Goal: Task Accomplishment & Management: Complete application form

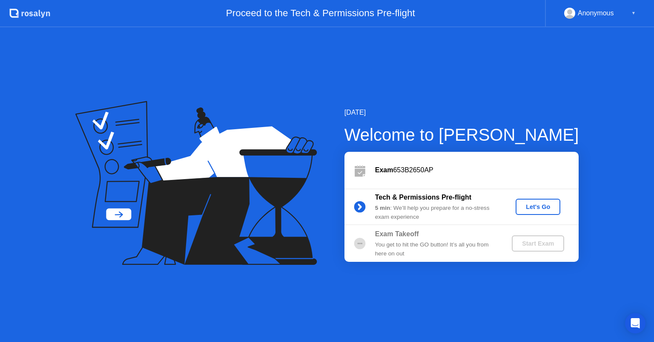
click at [537, 205] on div "Let's Go" at bounding box center [538, 206] width 38 height 7
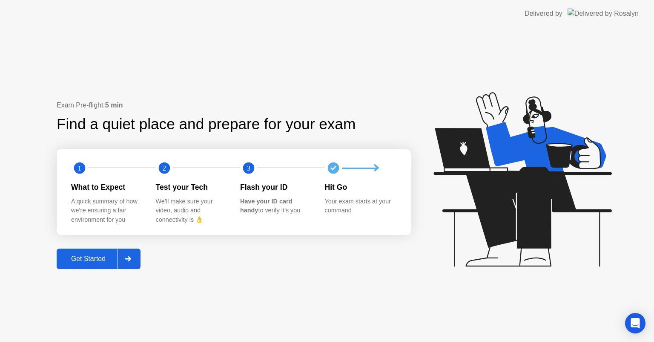
click at [96, 257] on div "Get Started" at bounding box center [88, 259] width 58 height 8
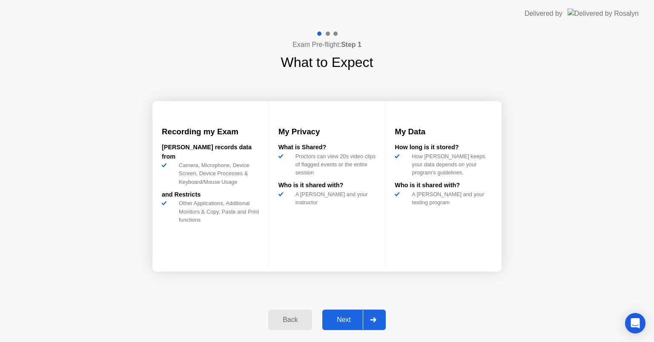
click at [338, 322] on div "Next" at bounding box center [344, 320] width 38 height 8
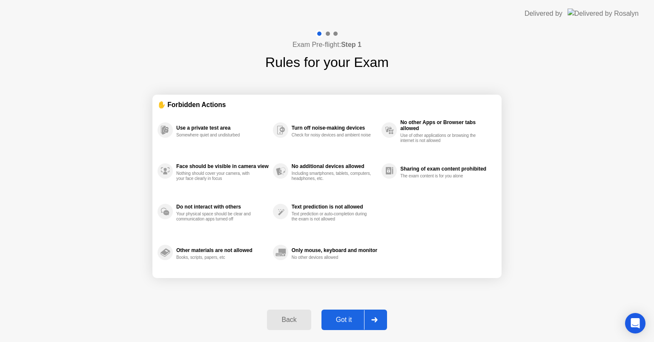
click at [338, 321] on div "Got it" at bounding box center [344, 320] width 40 height 8
select select "**********"
select select "*******"
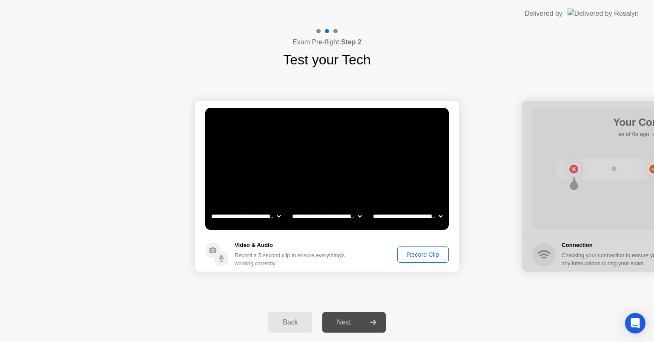
click at [424, 253] on div "Record Clip" at bounding box center [423, 254] width 46 height 7
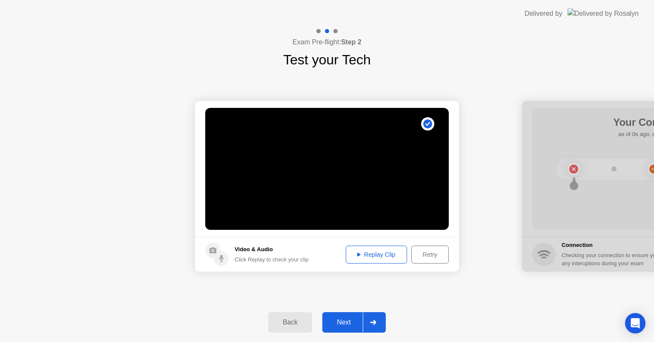
click at [366, 252] on div "Replay Clip" at bounding box center [376, 254] width 55 height 7
click at [353, 322] on div "Next" at bounding box center [344, 322] width 38 height 8
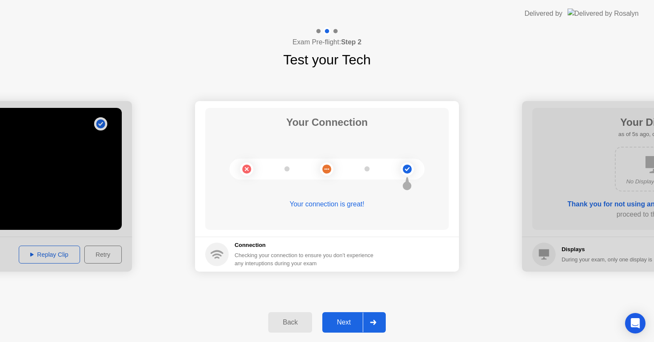
click at [348, 318] on div "Next" at bounding box center [344, 322] width 38 height 8
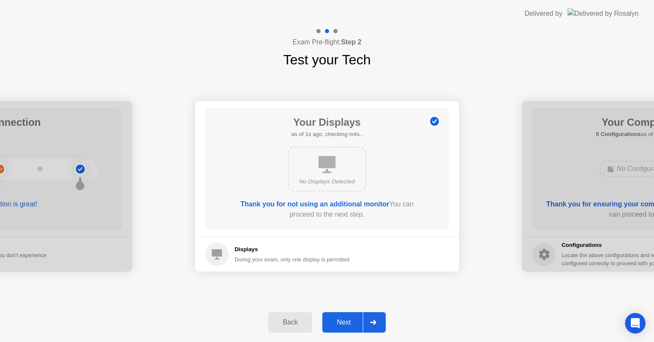
click at [353, 325] on div "Next" at bounding box center [344, 322] width 38 height 8
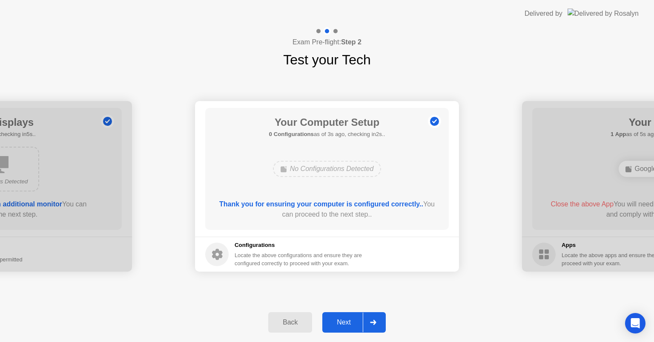
click at [344, 167] on div "No Configurations Detected" at bounding box center [327, 169] width 109 height 16
click at [348, 320] on div "Next" at bounding box center [344, 322] width 38 height 8
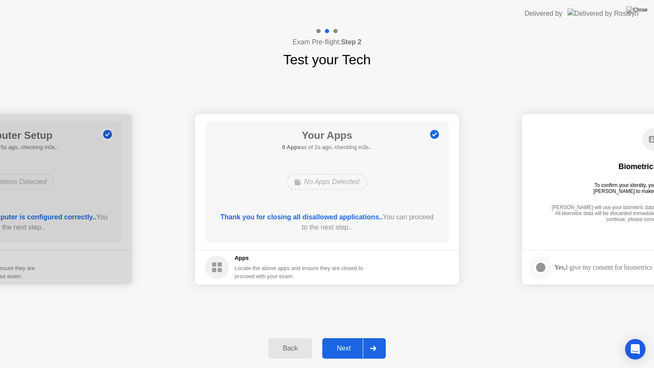
click at [347, 341] on button "Next" at bounding box center [354, 348] width 63 height 20
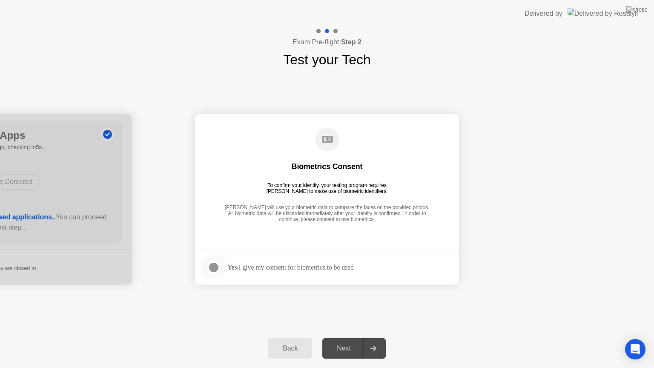
click at [262, 266] on div "Yes, I give my consent for biometrics to be used" at bounding box center [290, 267] width 127 height 8
click at [221, 268] on label at bounding box center [216, 267] width 22 height 17
click at [335, 340] on button "Next" at bounding box center [354, 348] width 63 height 20
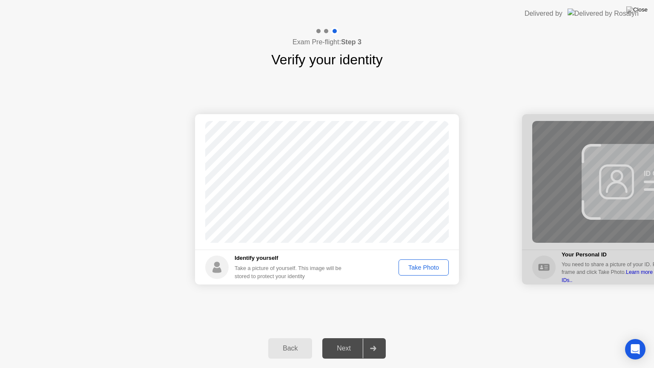
click at [622, 266] on div at bounding box center [654, 199] width 264 height 170
click at [424, 268] on div "Take Photo" at bounding box center [424, 267] width 44 height 7
click at [431, 271] on div "Retake" at bounding box center [429, 267] width 33 height 7
click at [430, 270] on div "Take Photo" at bounding box center [424, 267] width 44 height 7
click at [430, 270] on div "Retake" at bounding box center [429, 267] width 33 height 7
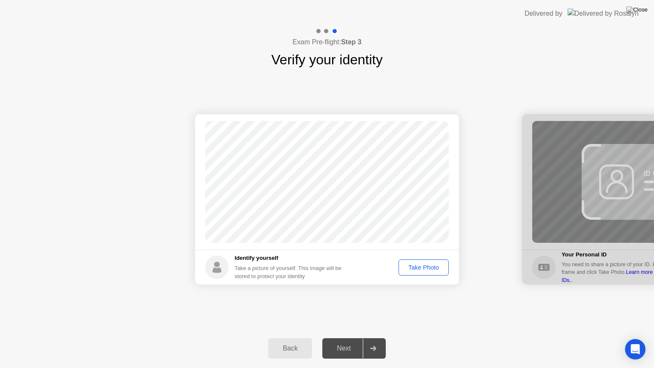
click at [430, 269] on div "Take Photo" at bounding box center [424, 267] width 44 height 7
click at [430, 269] on div "Retake" at bounding box center [429, 267] width 33 height 7
click at [430, 269] on div "Take Photo" at bounding box center [424, 267] width 44 height 7
click at [437, 270] on div "Retake" at bounding box center [429, 267] width 33 height 7
click at [437, 270] on div "Take Photo" at bounding box center [424, 267] width 44 height 7
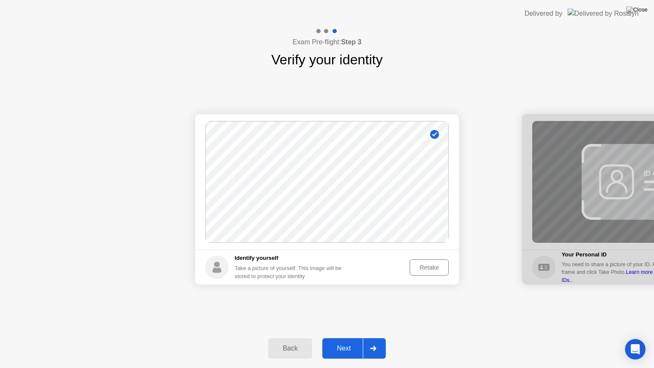
click at [437, 270] on div "Retake" at bounding box center [429, 267] width 33 height 7
click at [437, 266] on div "Take Photo" at bounding box center [424, 267] width 44 height 7
click at [437, 267] on div "Retake" at bounding box center [429, 267] width 33 height 7
click at [437, 267] on div "Take Photo" at bounding box center [424, 267] width 44 height 7
click at [437, 267] on div "Retake" at bounding box center [429, 267] width 33 height 7
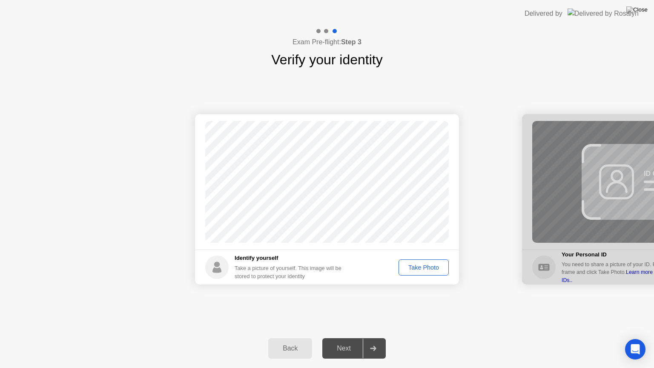
click at [437, 267] on div "Take Photo" at bounding box center [424, 267] width 44 height 7
click at [437, 267] on div "Retake" at bounding box center [429, 267] width 33 height 7
click at [437, 267] on div "Take Photo" at bounding box center [424, 267] width 44 height 7
click at [437, 267] on div "Retake" at bounding box center [429, 267] width 33 height 7
click at [437, 267] on div "Take Photo" at bounding box center [424, 267] width 44 height 7
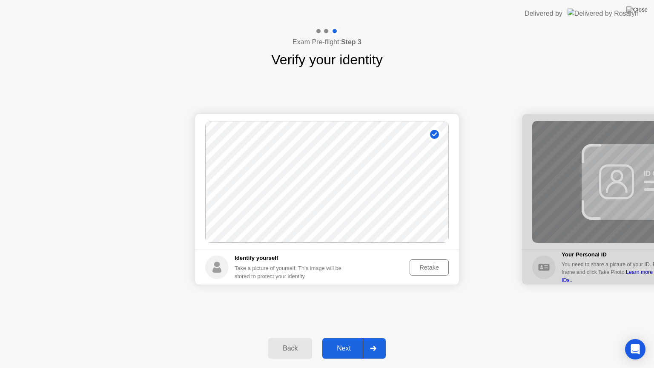
click at [351, 341] on div "Next" at bounding box center [344, 349] width 38 height 8
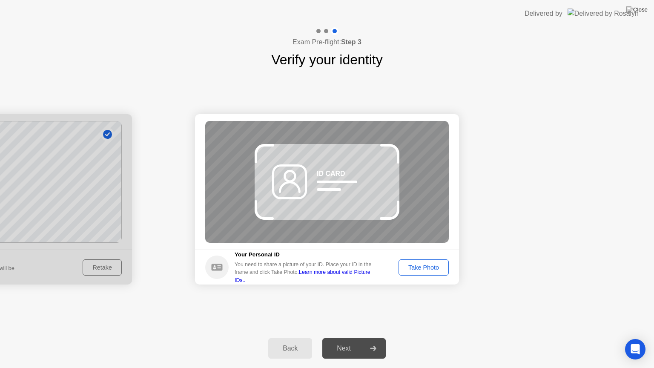
click at [336, 186] on icon at bounding box center [337, 186] width 40 height 10
click at [295, 179] on circle at bounding box center [290, 176] width 11 height 11
click at [362, 151] on div at bounding box center [360, 156] width 18 height 10
click at [357, 157] on div at bounding box center [360, 156] width 18 height 10
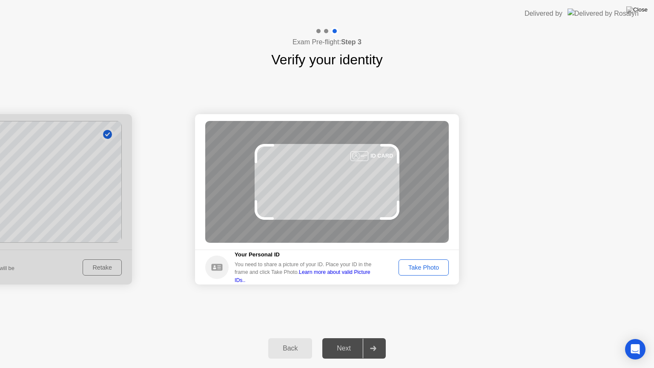
click at [250, 268] on div "You need to share a picture of your ID. Place your ID in the frame and click Ta…" at bounding box center [306, 272] width 143 height 23
click at [256, 256] on h5 "Your Personal ID" at bounding box center [306, 255] width 143 height 9
click at [270, 259] on h5 "Your Personal ID" at bounding box center [306, 255] width 143 height 9
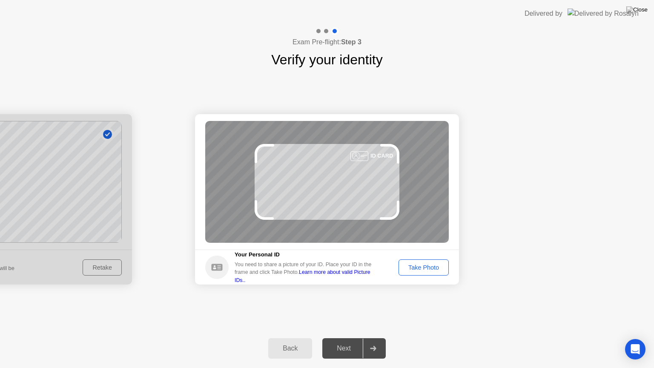
click at [236, 271] on div "You need to share a picture of your ID. Place your ID in the frame and click Ta…" at bounding box center [306, 272] width 143 height 23
click at [362, 278] on link "Learn more about valid Picture IDs.." at bounding box center [303, 276] width 136 height 14
click at [412, 272] on button "Take Photo" at bounding box center [424, 267] width 50 height 16
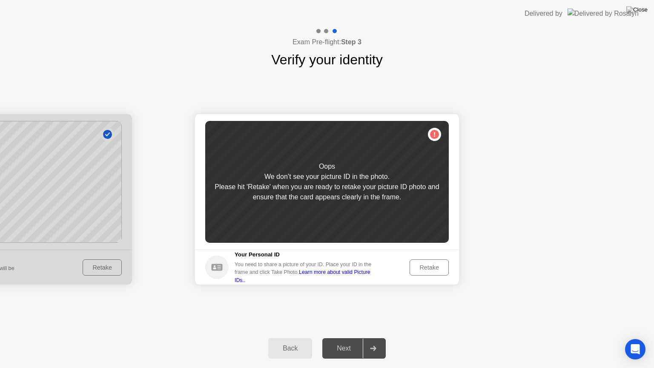
click at [424, 266] on div "Retake" at bounding box center [429, 267] width 33 height 7
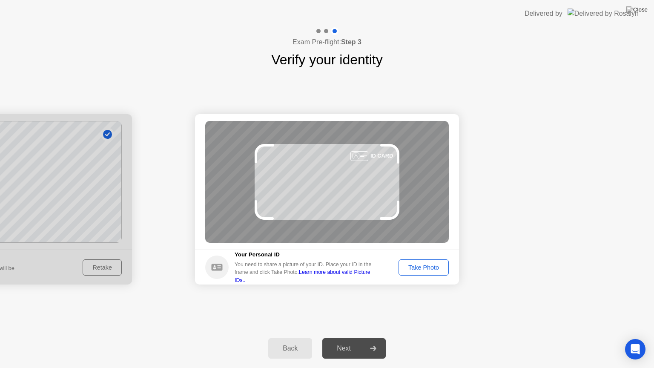
click at [218, 272] on circle at bounding box center [216, 267] width 23 height 23
click at [412, 270] on div "Take Photo" at bounding box center [424, 267] width 44 height 7
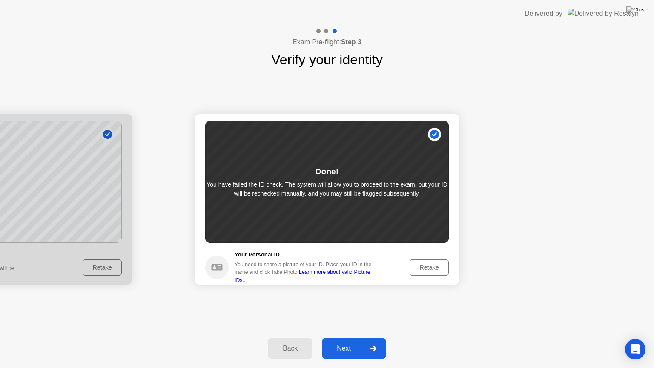
click at [352, 341] on div "Next" at bounding box center [344, 349] width 38 height 8
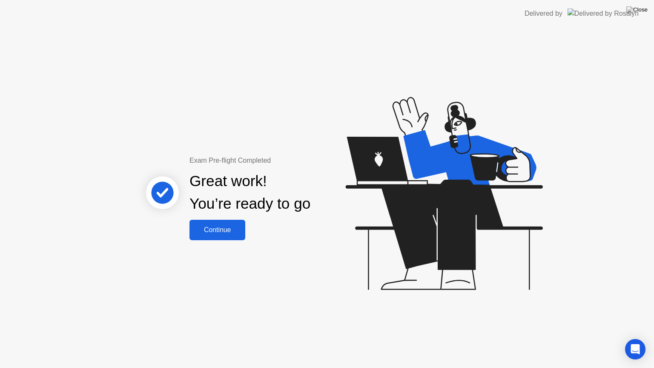
click at [206, 226] on div "Continue" at bounding box center [217, 230] width 51 height 8
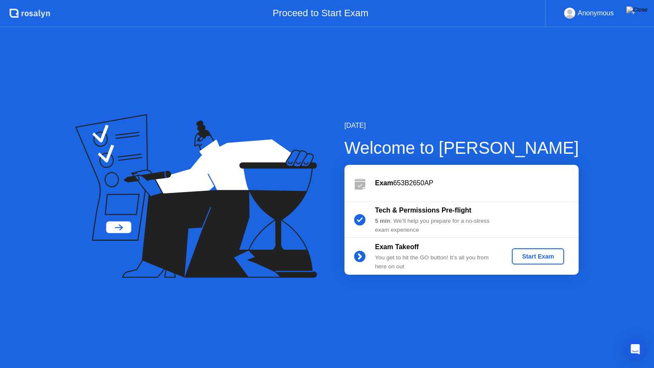
click at [537, 262] on button "Start Exam" at bounding box center [538, 256] width 52 height 16
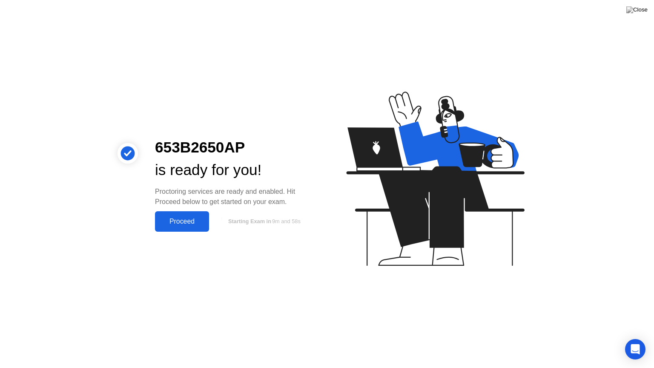
click at [167, 225] on div "Proceed" at bounding box center [182, 222] width 49 height 8
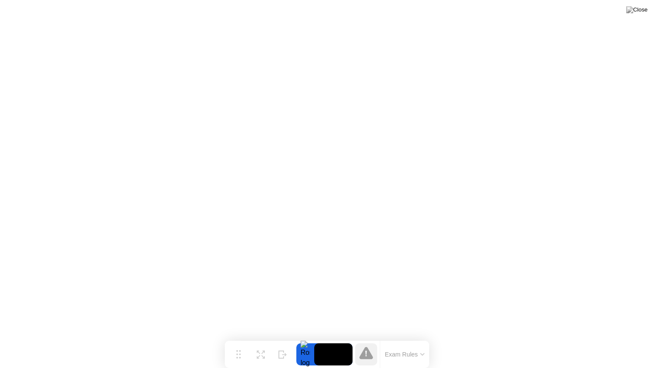
click at [418, 341] on button "Exam Rules" at bounding box center [405, 355] width 45 height 8
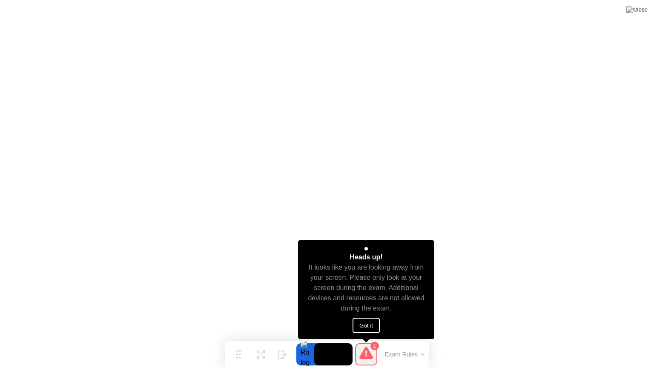
click at [366, 330] on button "Got it" at bounding box center [366, 325] width 27 height 15
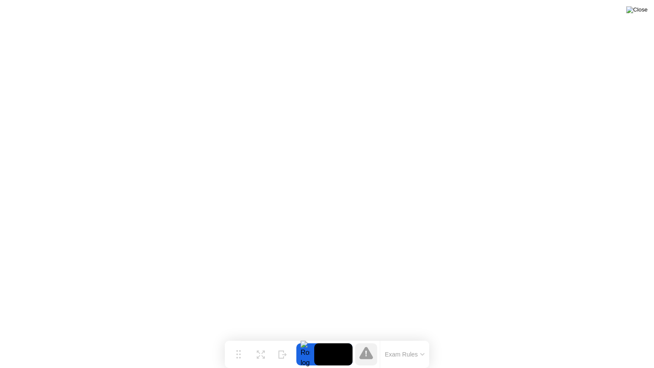
click at [644, 12] on img at bounding box center [637, 9] width 21 height 7
click at [256, 341] on div "Expand" at bounding box center [260, 361] width 15 height 5
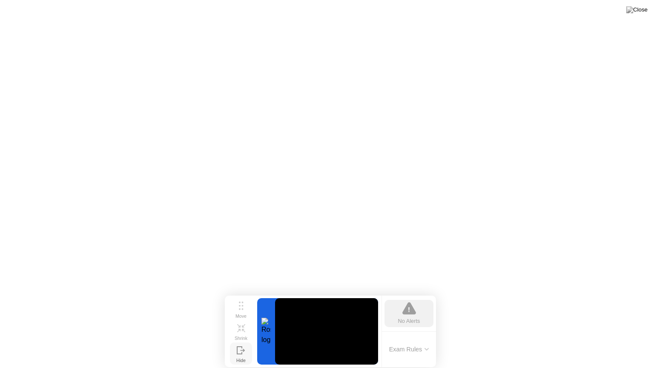
click at [256, 341] on div "Move Shrink Hide No Alerts Exam Rules" at bounding box center [330, 332] width 211 height 72
click at [266, 337] on div at bounding box center [266, 331] width 18 height 66
click at [410, 310] on icon at bounding box center [410, 308] width 14 height 12
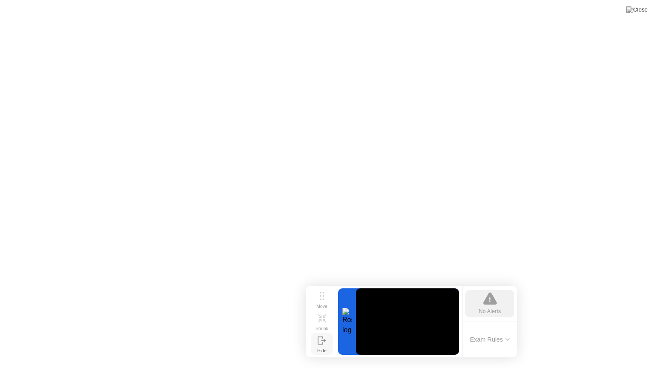
drag, startPoint x: 236, startPoint y: 314, endPoint x: 312, endPoint y: 355, distance: 86.0
click at [312, 341] on div "Move Shrink Hide" at bounding box center [321, 321] width 27 height 66
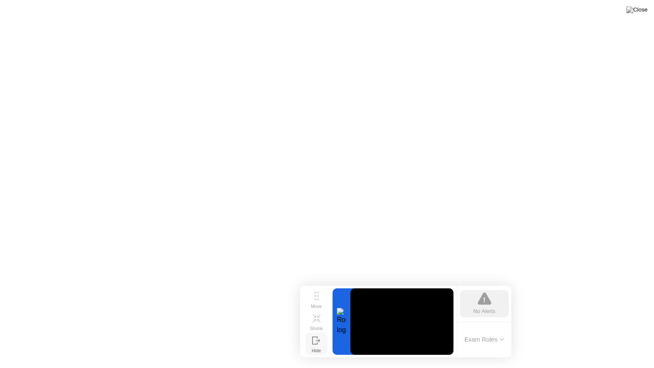
click at [319, 341] on icon at bounding box center [318, 340] width 5 height 3
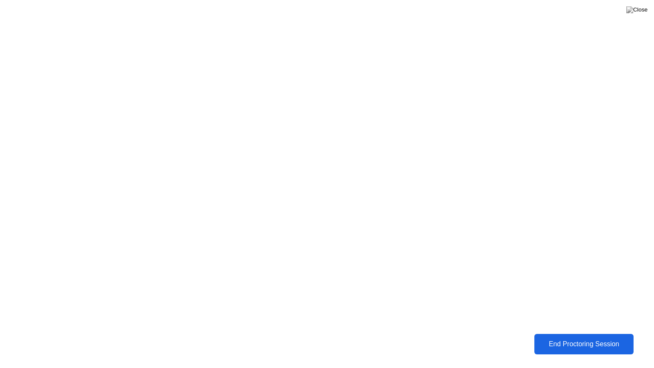
click at [554, 341] on div "End Proctoring Session" at bounding box center [584, 344] width 94 height 8
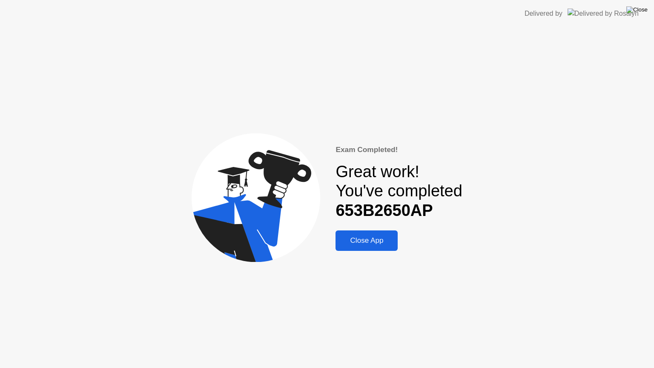
click at [641, 12] on img at bounding box center [637, 9] width 21 height 7
